Goal: Navigation & Orientation: Go to known website

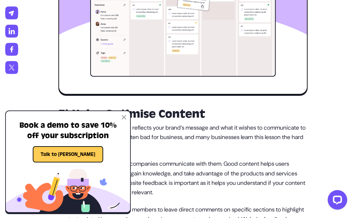
click at [124, 118] on img at bounding box center [124, 117] width 5 height 5
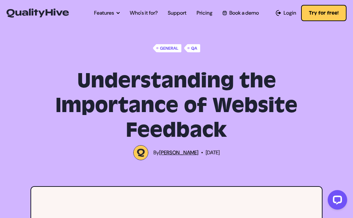
click at [38, 14] on img at bounding box center [37, 12] width 62 height 9
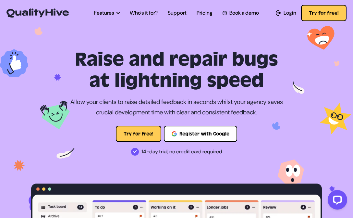
click at [58, 10] on img at bounding box center [37, 12] width 62 height 9
